Goal: Task Accomplishment & Management: Complete application form

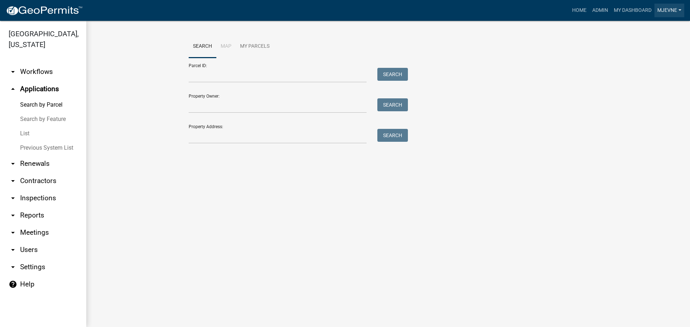
click at [671, 11] on link "MJevne" at bounding box center [669, 11] width 30 height 14
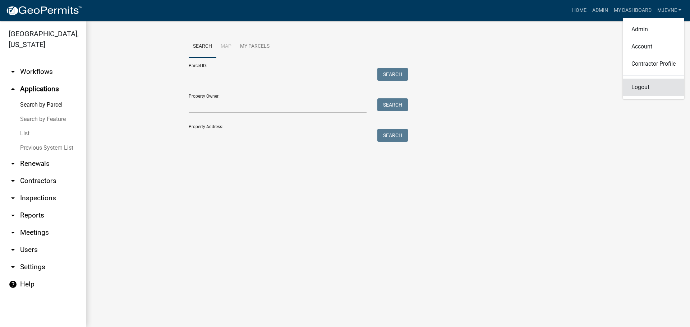
click at [636, 89] on link "Logout" at bounding box center [653, 87] width 61 height 17
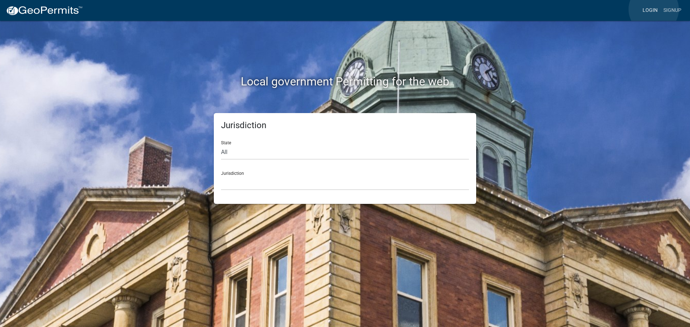
click at [654, 9] on link "Login" at bounding box center [650, 11] width 21 height 14
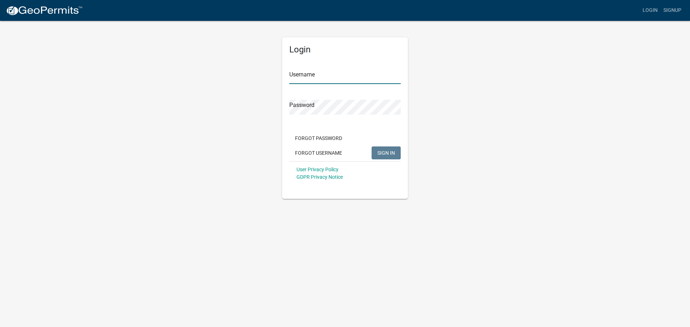
type input "MJevne"
click at [387, 157] on button "SIGN IN" at bounding box center [385, 153] width 29 height 13
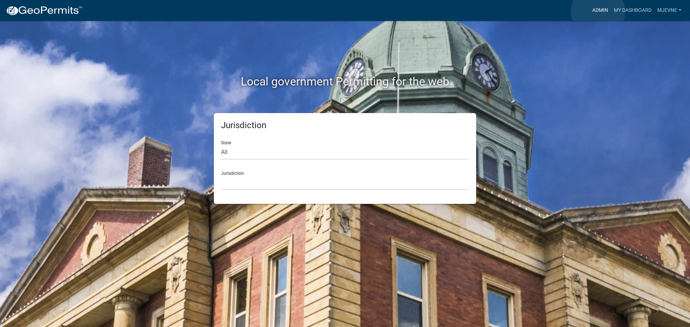
click at [598, 11] on link "Admin" at bounding box center [600, 11] width 22 height 14
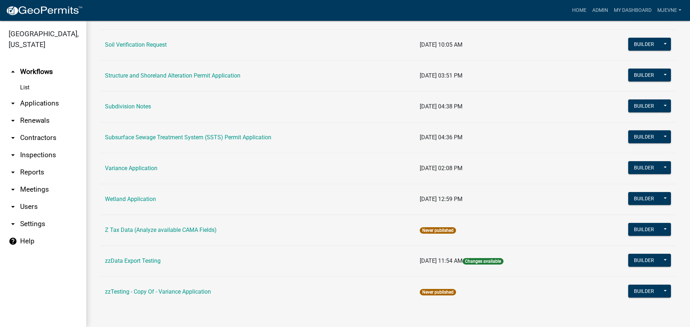
scroll to position [466, 0]
click at [139, 169] on link "Variance Application" at bounding box center [131, 168] width 52 height 7
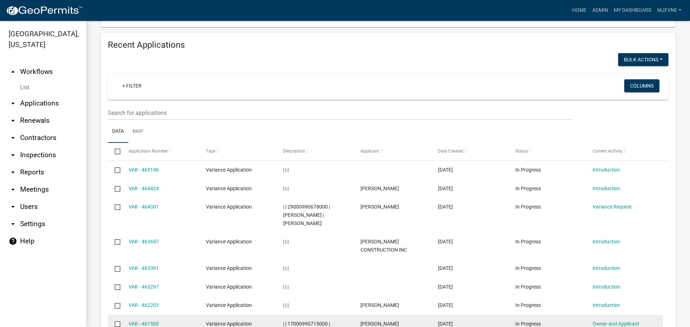
scroll to position [902, 0]
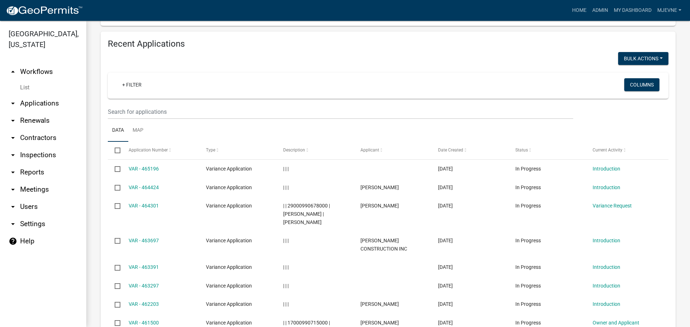
click at [116, 13] on select "10 25 50 100" at bounding box center [150, 5] width 84 height 15
select select "1: 25"
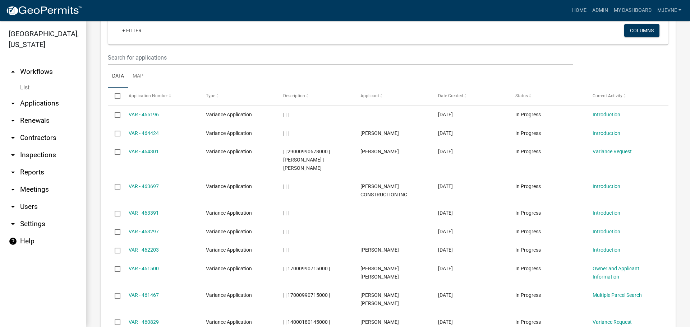
scroll to position [1046, 0]
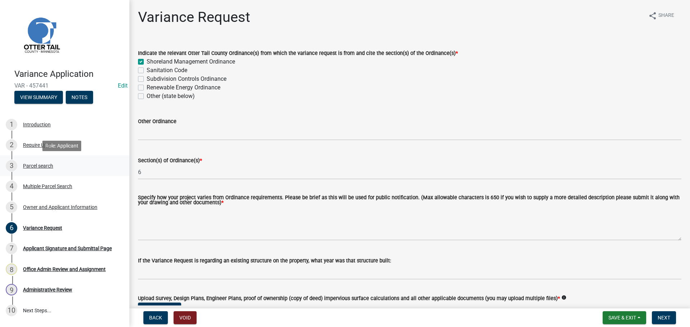
click at [38, 163] on div "Parcel search" at bounding box center [38, 165] width 30 height 5
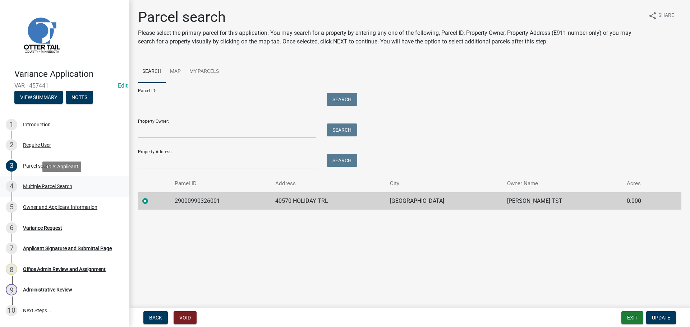
click at [50, 187] on div "Multiple Parcel Search" at bounding box center [47, 186] width 49 height 5
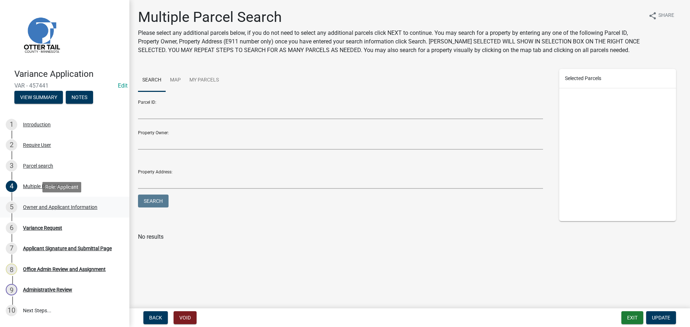
click at [56, 206] on div "Owner and Applicant Information" at bounding box center [60, 207] width 74 height 5
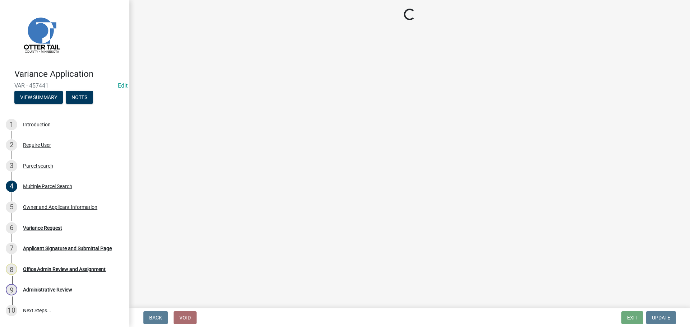
select select "2fd2643d-62cf-4cbe-9baa-b49ce2d73032"
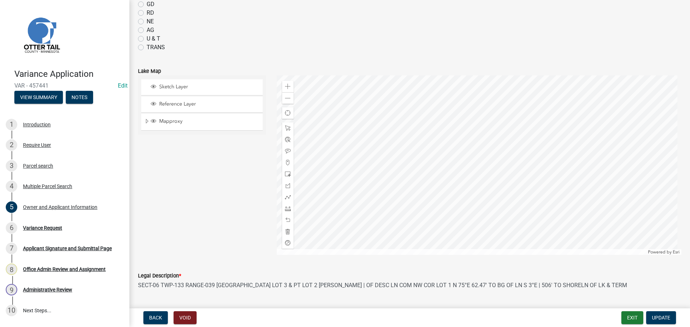
scroll to position [656, 0]
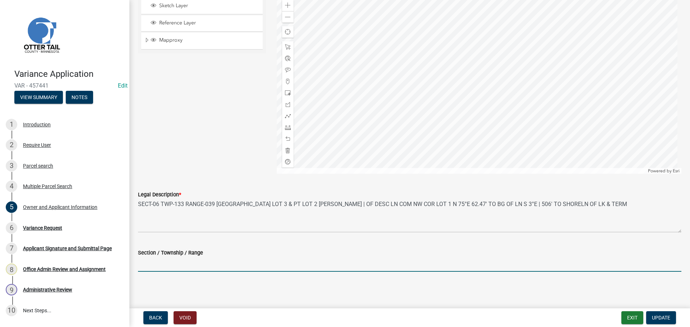
click at [169, 258] on input "Section / Township / Range" at bounding box center [409, 264] width 543 height 15
type input "06/133/39"
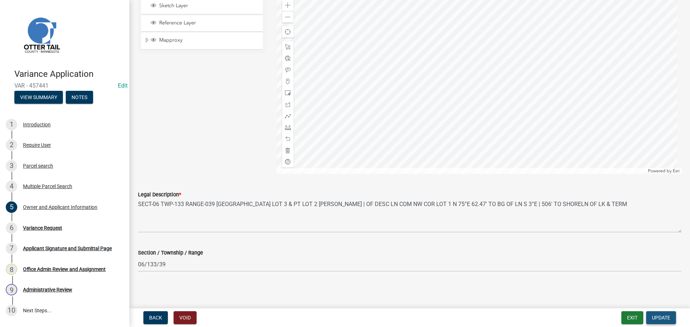
click at [654, 318] on span "Update" at bounding box center [661, 318] width 18 height 6
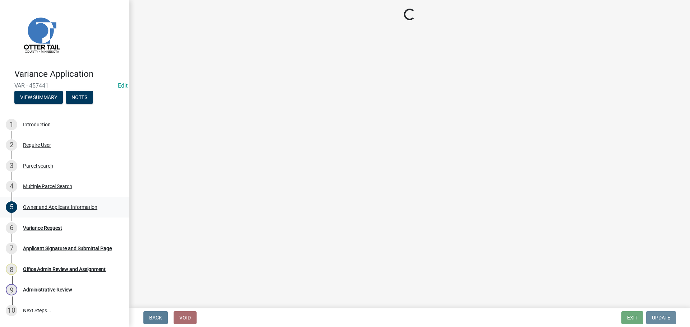
scroll to position [0, 0]
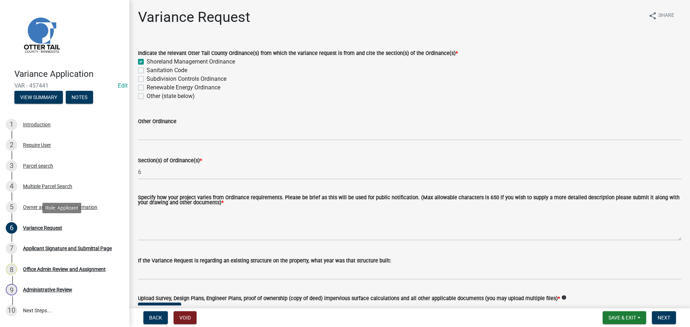
click at [48, 226] on div "Variance Request" at bounding box center [42, 228] width 39 height 5
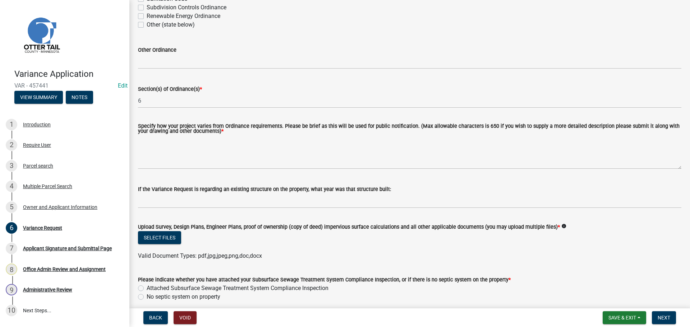
scroll to position [72, 0]
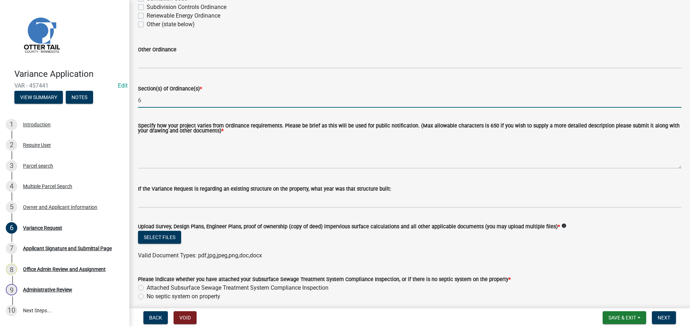
click at [156, 98] on input "6" at bounding box center [409, 100] width 543 height 15
click at [163, 100] on input "6 Subp. 4A." at bounding box center [409, 100] width 543 height 15
type input "6 Subp. 4 A."
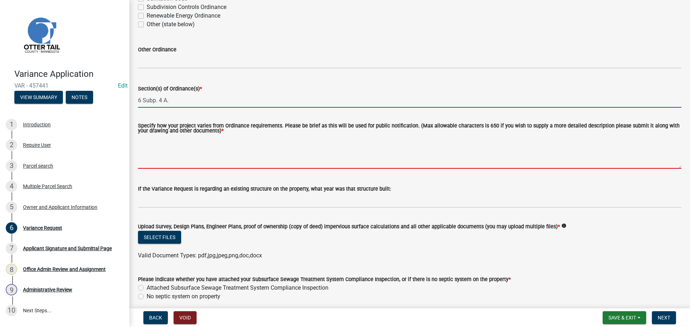
click at [193, 149] on textarea "Specify how your project varies from Ordinance requirements. Please be brief as…" at bounding box center [409, 152] width 543 height 34
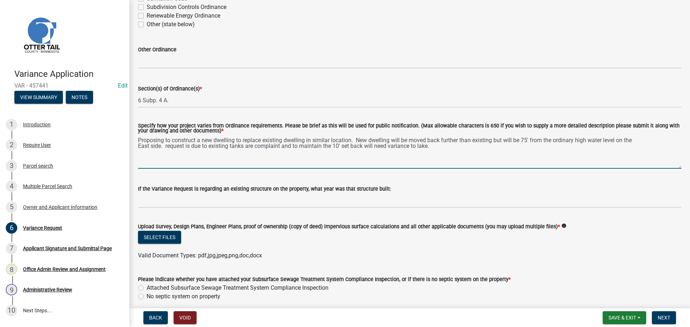
click at [167, 147] on textarea "Proposing to construct a new dwelling to replace existing dwelling in similar l…" at bounding box center [409, 152] width 543 height 34
click at [282, 146] on textarea "Proposing to construct a new dwelling to replace existing dwelling in similar l…" at bounding box center [409, 152] width 543 height 34
click at [437, 147] on textarea "Proposing to construct a new dwelling to replace existing dwelling in similar l…" at bounding box center [409, 152] width 543 height 34
click at [232, 147] on textarea "Proposing to construct a new dwelling to replace existing dwelling in similar l…" at bounding box center [409, 152] width 543 height 34
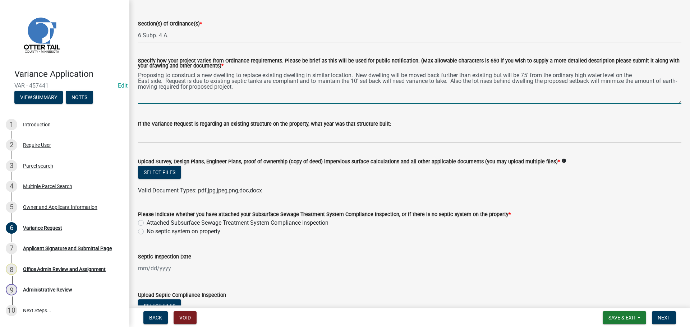
scroll to position [144, 0]
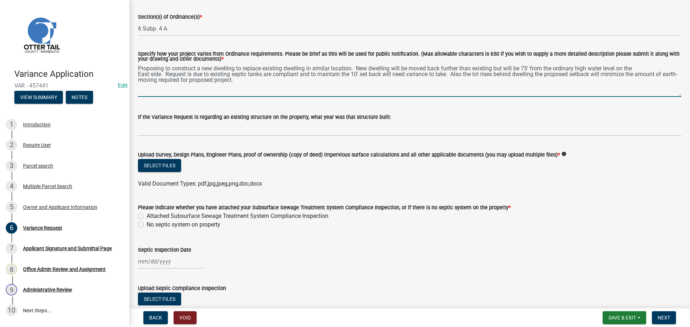
type textarea "Proposing to construct a new dwelling to replace existing dwelling in similar l…"
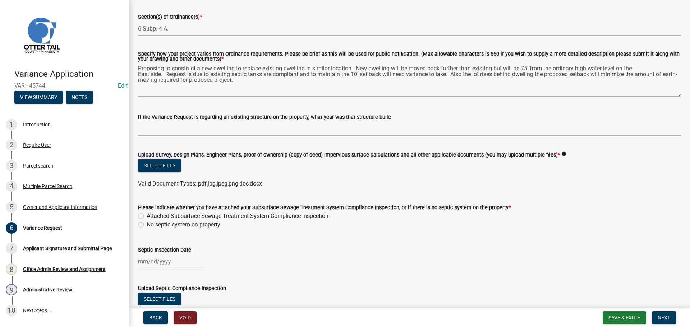
click at [147, 217] on label "Attached Subsurface Sewage Treatment System Compliance Inspection" at bounding box center [238, 216] width 182 height 9
click at [147, 217] on input "Attached Subsurface Sewage Treatment System Compliance Inspection" at bounding box center [149, 214] width 5 height 5
radio input "true"
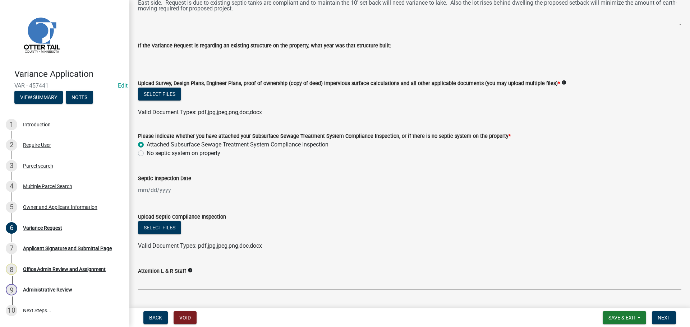
scroll to position [216, 0]
click at [170, 193] on div at bounding box center [171, 190] width 66 height 15
select select "8"
select select "2025"
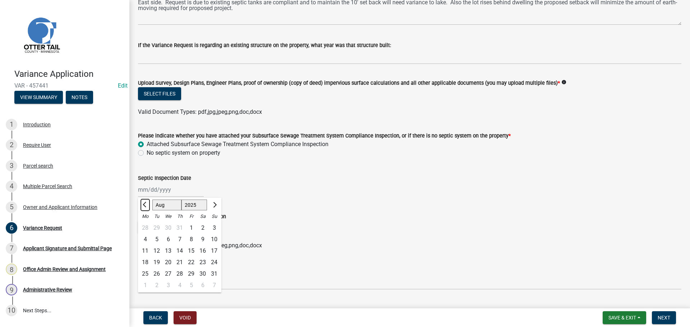
click at [144, 203] on button "Previous month" at bounding box center [145, 204] width 9 height 11
select select "7"
click at [158, 249] on div "15" at bounding box center [156, 250] width 11 height 11
type input "[DATE]"
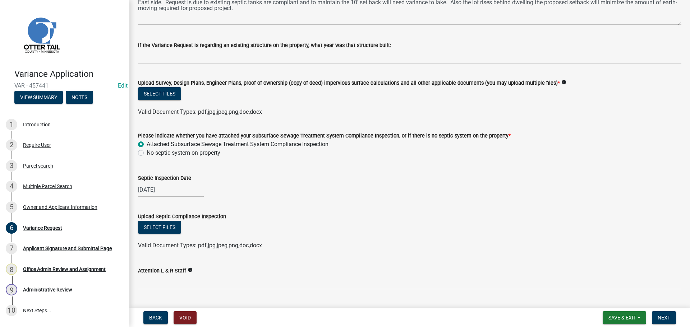
scroll to position [234, 0]
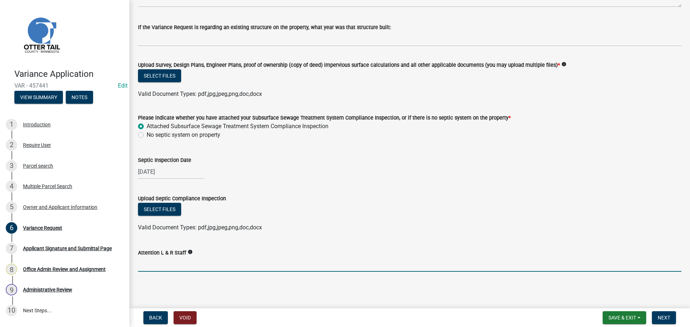
click at [148, 265] on input "Attention L & R Staff" at bounding box center [409, 264] width 543 height 15
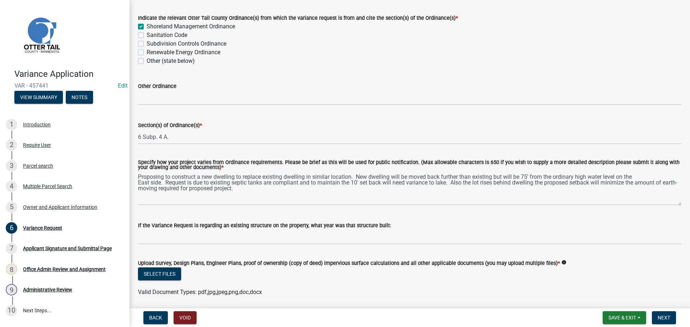
scroll to position [108, 0]
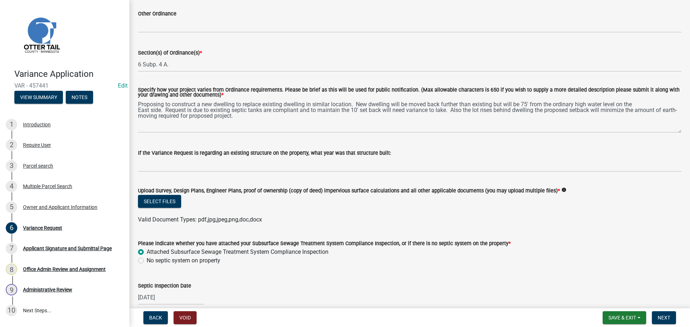
type input "[PERSON_NAME]"
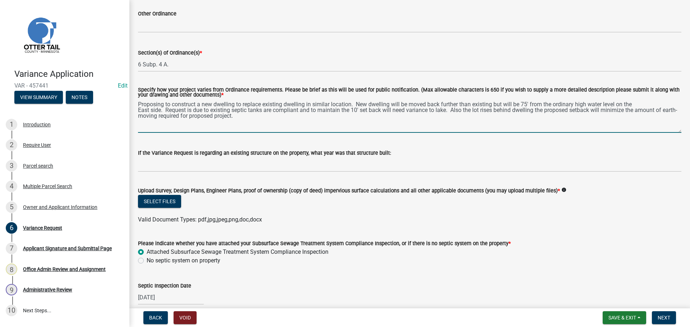
click at [529, 105] on textarea "Proposing to construct a new dwelling to replace existing dwelling in similar l…" at bounding box center [409, 116] width 543 height 34
click at [163, 110] on textarea "Proposing to construct a new dwelling to replace existing dwelling in similar l…" at bounding box center [409, 116] width 543 height 34
click at [394, 110] on textarea "Proposing to construct a new dwelling to replace existing dwelling in similar l…" at bounding box center [409, 116] width 543 height 34
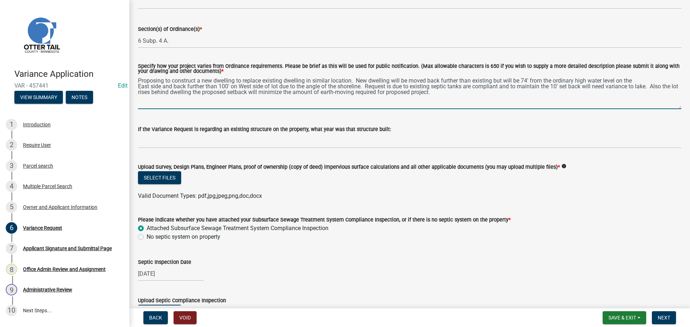
scroll to position [144, 0]
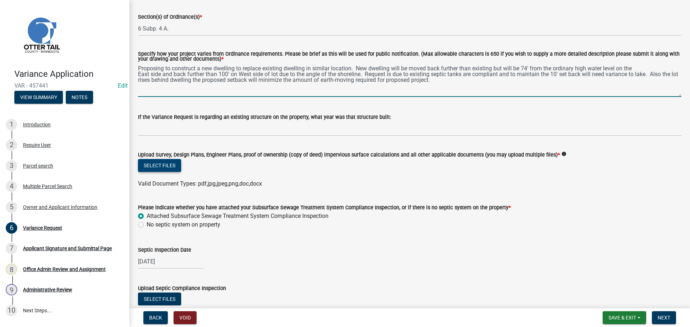
type textarea "Proposing to construct a new dwelling to replace existing dwelling in similar l…"
click at [157, 168] on button "Select files" at bounding box center [159, 165] width 43 height 13
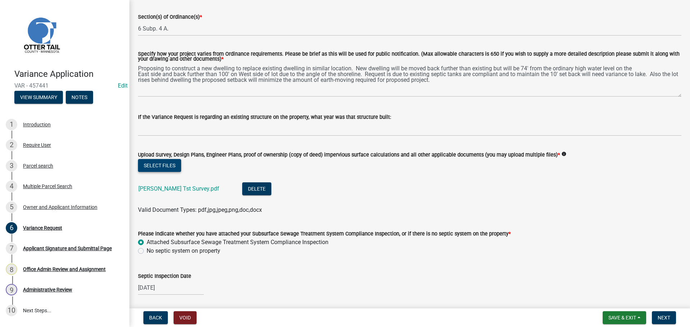
click at [166, 166] on button "Select files" at bounding box center [159, 165] width 43 height 13
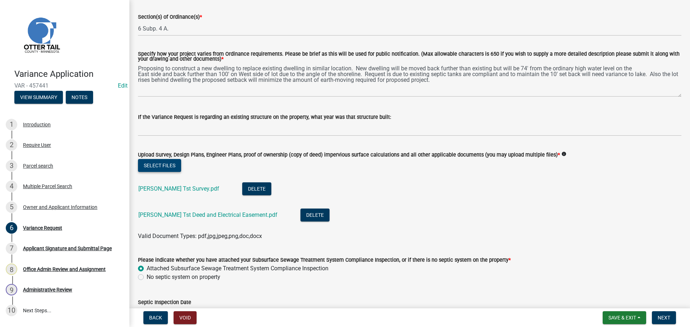
click at [169, 163] on button "Select files" at bounding box center [159, 165] width 43 height 13
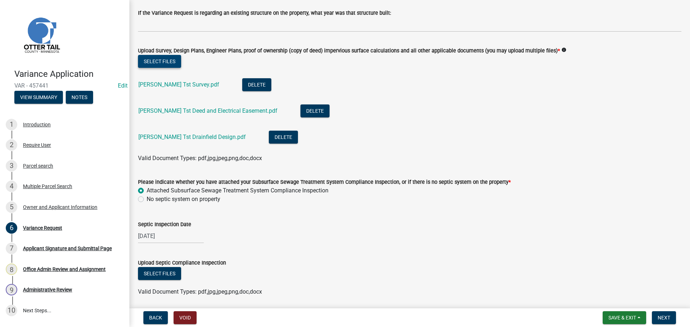
scroll to position [251, 0]
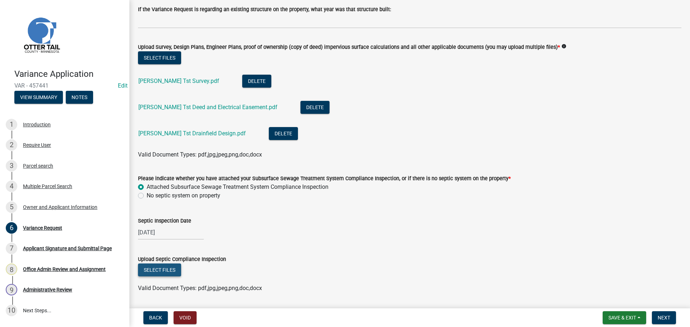
click at [157, 272] on button "Select files" at bounding box center [159, 270] width 43 height 13
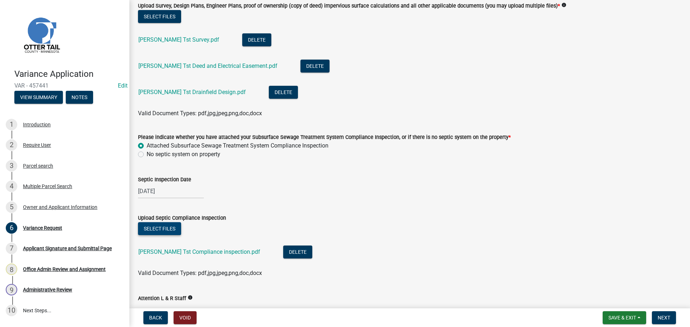
scroll to position [339, 0]
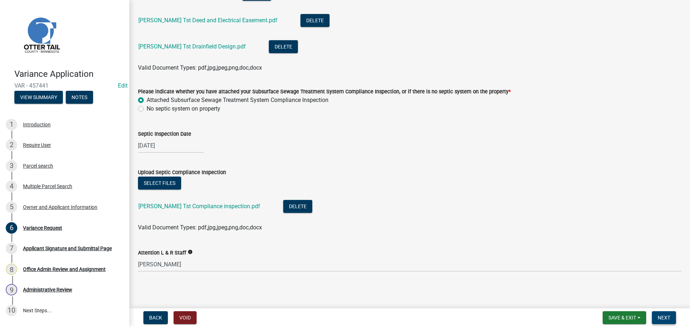
click at [663, 319] on span "Next" at bounding box center [663, 318] width 13 height 6
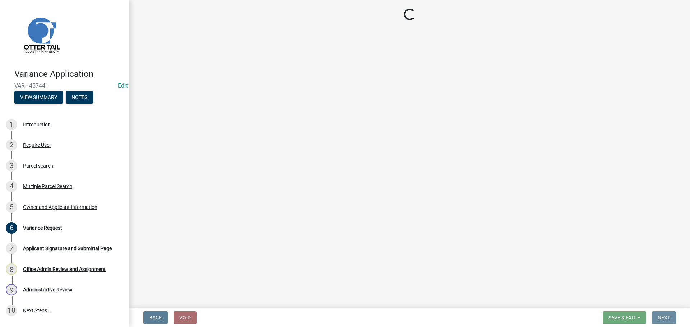
scroll to position [0, 0]
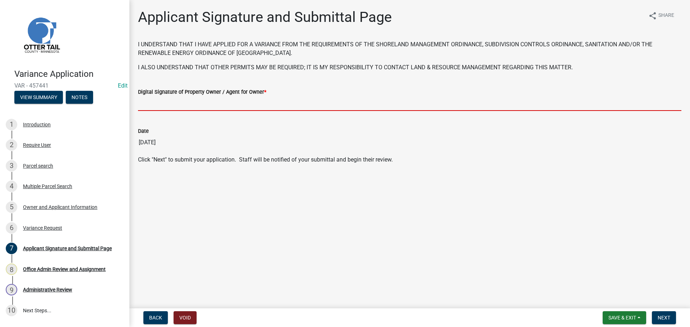
click at [175, 99] on input "Digital Signature of Property Owner / Agent for Owner *" at bounding box center [409, 103] width 543 height 15
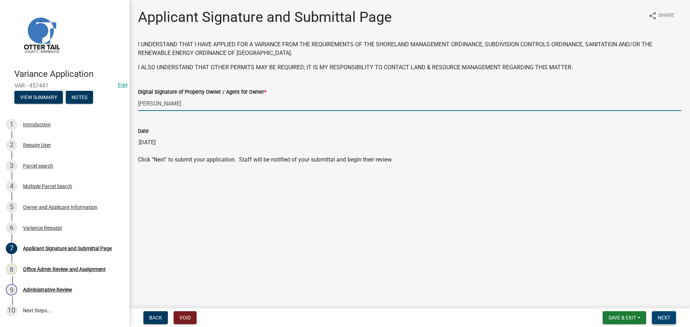
type input "[PERSON_NAME]"
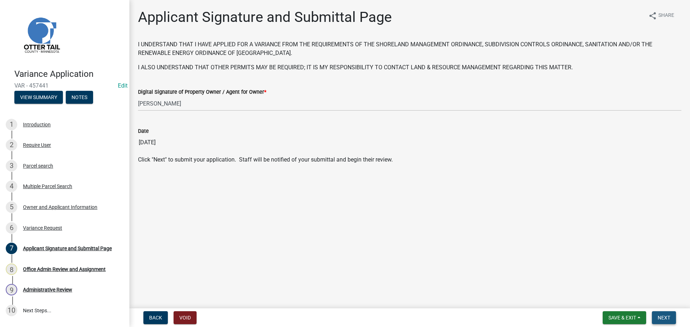
click at [668, 319] on span "Next" at bounding box center [663, 318] width 13 height 6
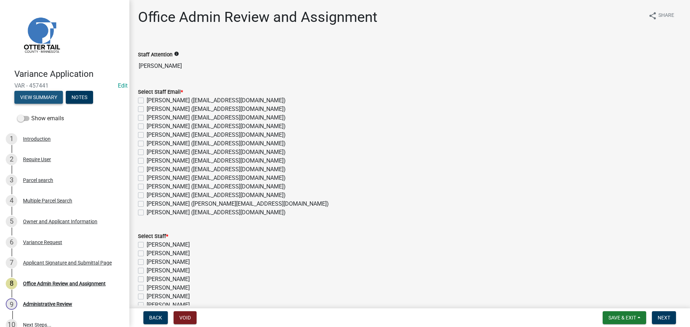
click at [37, 95] on button "View Summary" at bounding box center [38, 97] width 49 height 13
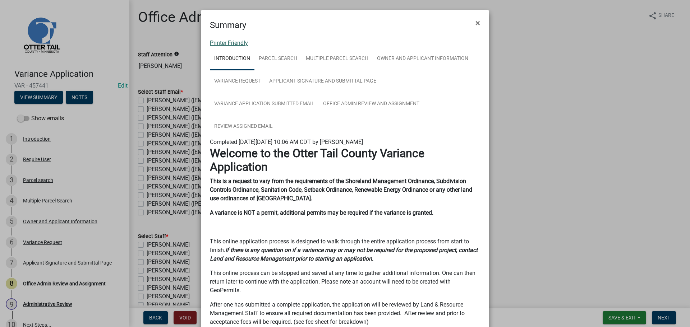
click at [235, 42] on link "Printer Friendly" at bounding box center [229, 43] width 38 height 7
click at [476, 23] on span "×" at bounding box center [477, 23] width 5 height 10
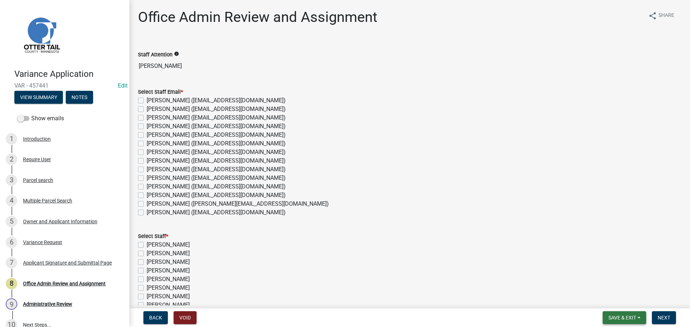
click at [612, 316] on span "Save & Exit" at bounding box center [622, 318] width 28 height 6
click at [603, 299] on button "Save & Exit" at bounding box center [617, 299] width 57 height 17
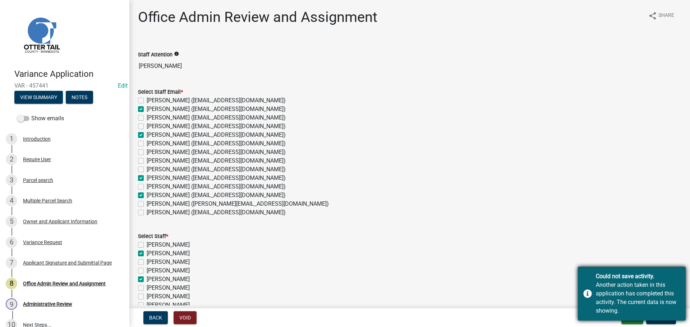
click at [584, 295] on div "Could not save activity. Another action taken in this application has completed…" at bounding box center [632, 294] width 108 height 54
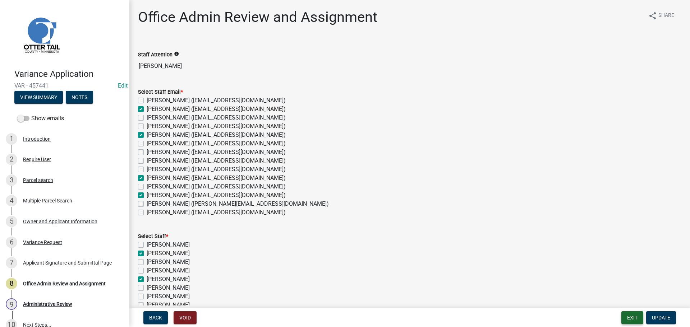
click at [628, 318] on button "Exit" at bounding box center [632, 317] width 22 height 13
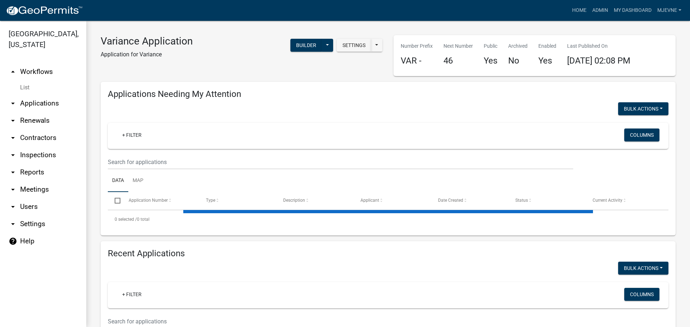
select select "1: 25"
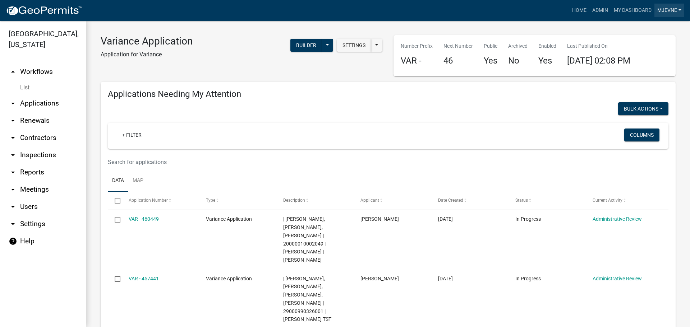
click at [662, 9] on link "MJevne" at bounding box center [669, 11] width 30 height 14
click at [641, 88] on link "Logout" at bounding box center [653, 87] width 61 height 17
